Goal: Find specific page/section: Find specific page/section

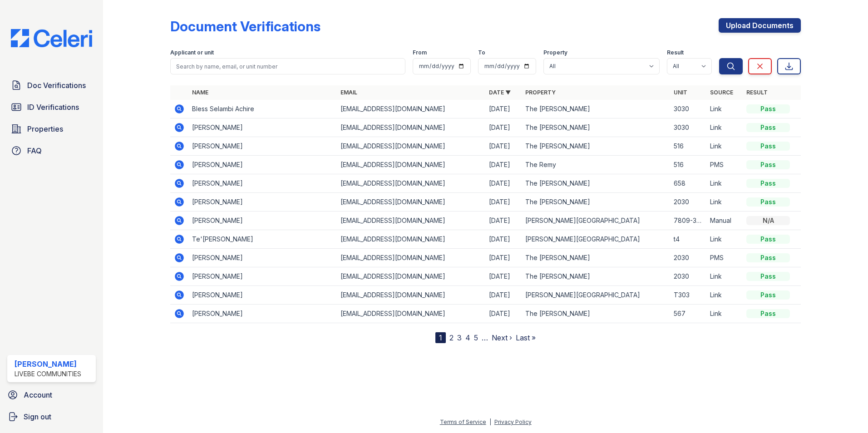
click at [564, 16] on div "Document Verifications Upload Documents Filter Applicant or unit From To Proper…" at bounding box center [485, 174] width 630 height 340
click at [64, 111] on span "ID Verifications" at bounding box center [53, 107] width 52 height 11
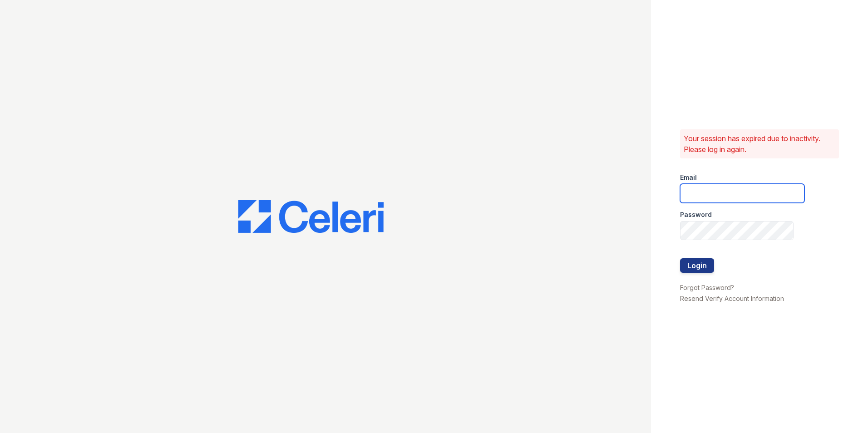
type input "[EMAIL_ADDRESS][DOMAIN_NAME]"
click at [702, 265] on button "Login" at bounding box center [697, 265] width 34 height 15
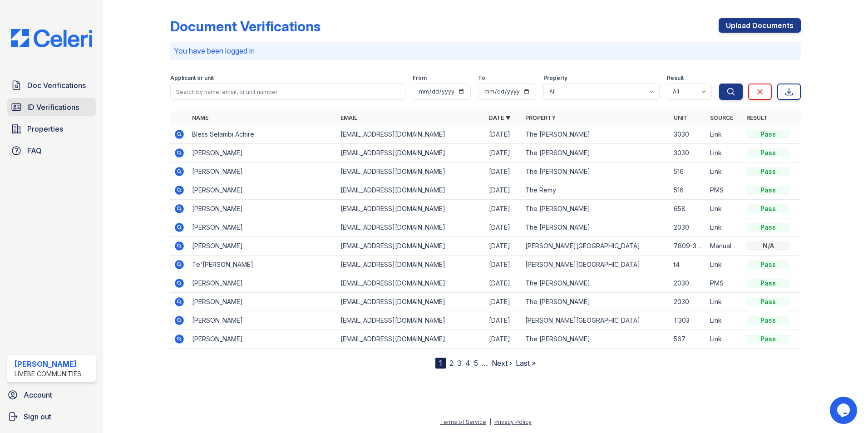
click at [55, 108] on span "ID Verifications" at bounding box center [53, 107] width 52 height 11
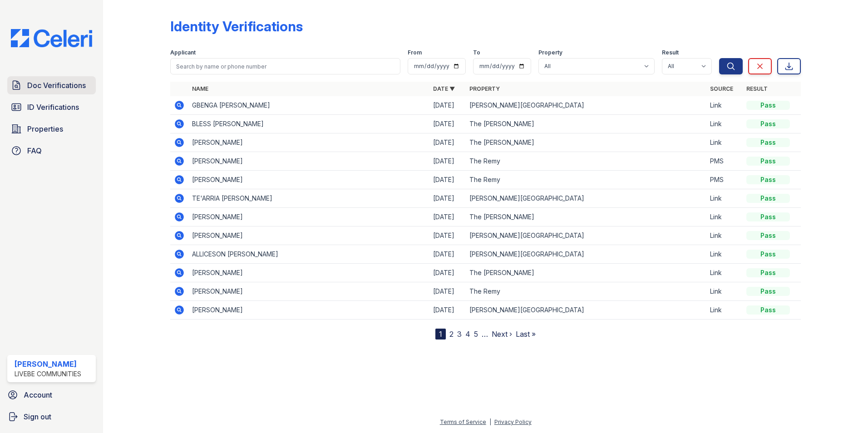
click at [25, 86] on link "Doc Verifications" at bounding box center [51, 85] width 89 height 18
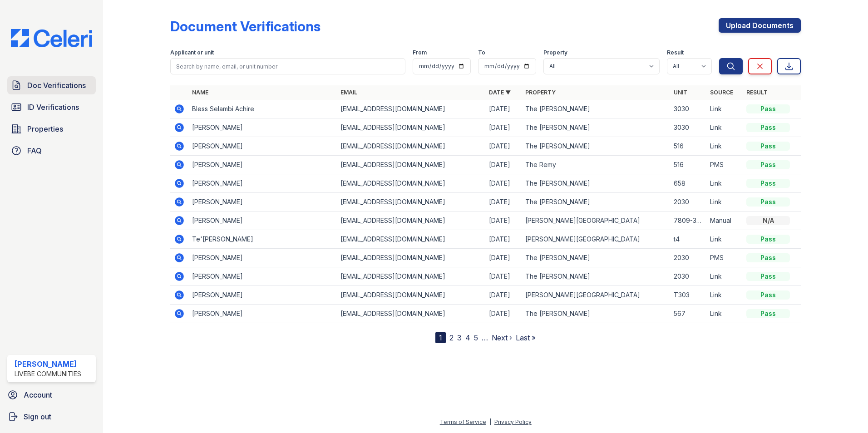
click at [69, 84] on span "Doc Verifications" at bounding box center [56, 85] width 59 height 11
click at [63, 107] on span "ID Verifications" at bounding box center [53, 107] width 52 height 11
